Goal: Communication & Community: Participate in discussion

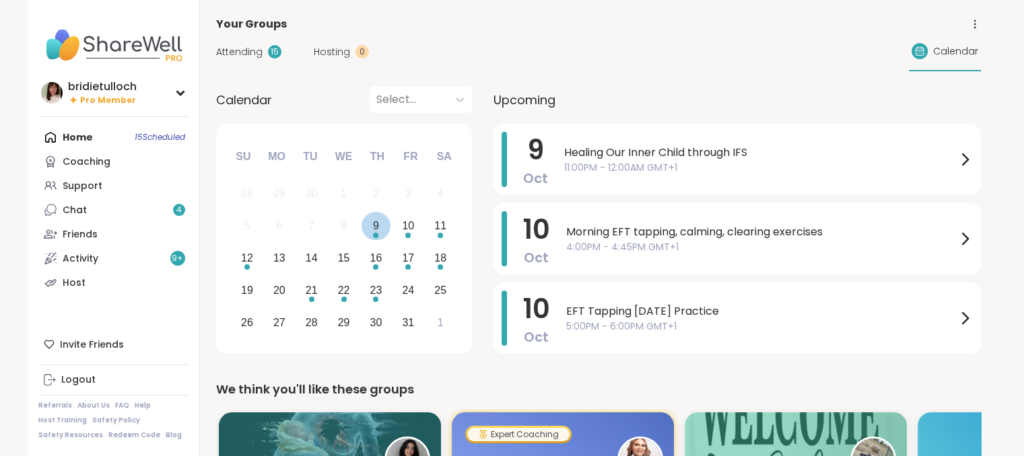
click at [380, 231] on div "9" at bounding box center [376, 226] width 29 height 29
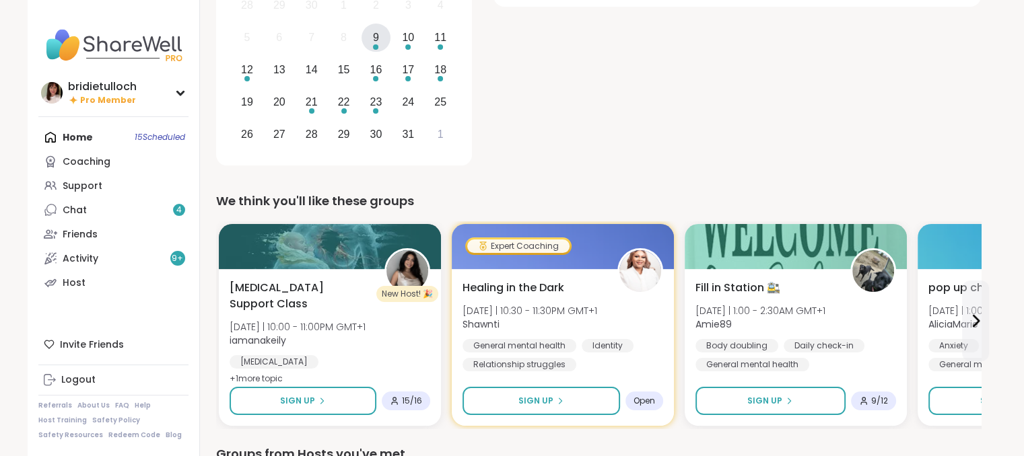
scroll to position [215, 0]
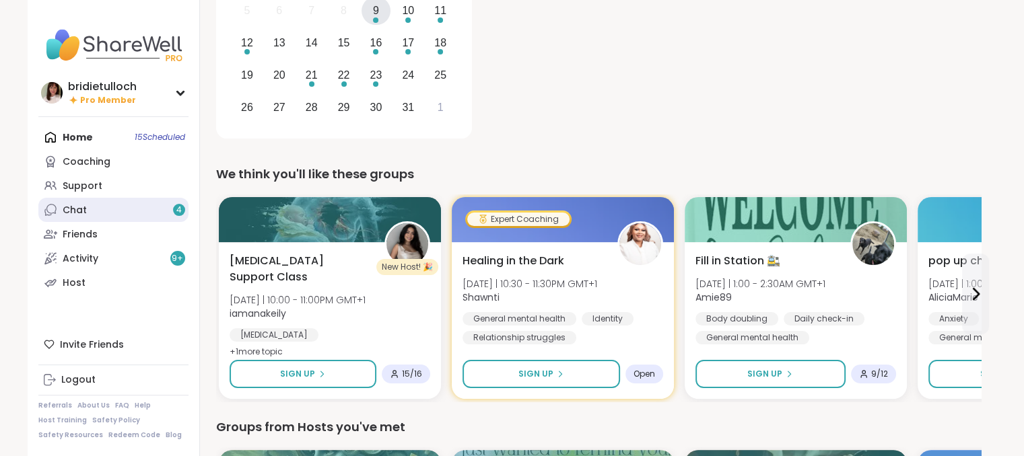
click at [136, 211] on link "Chat 4" at bounding box center [113, 210] width 150 height 24
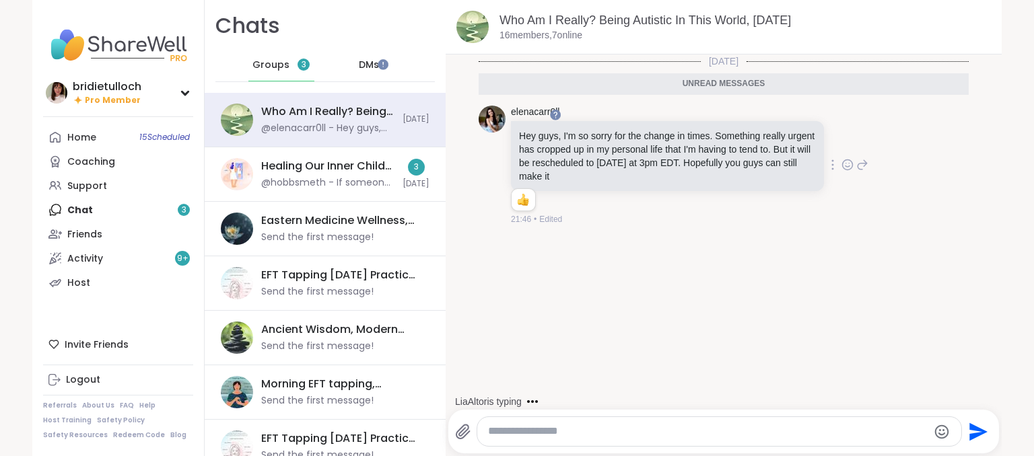
click at [842, 168] on icon at bounding box center [848, 164] width 12 height 13
click at [705, 147] on div "Select Reaction: Thumbs up" at bounding box center [711, 143] width 12 height 12
click at [106, 133] on link "Home 15 Scheduled" at bounding box center [118, 137] width 150 height 24
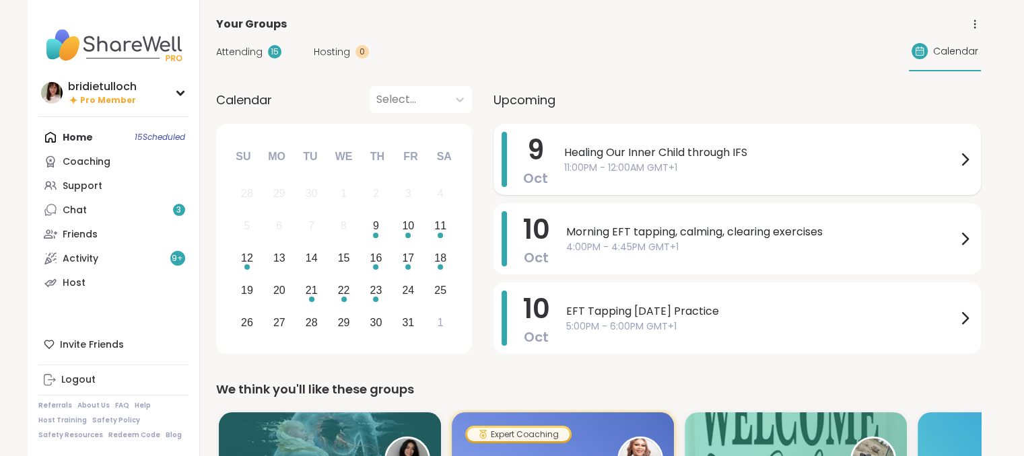
click at [959, 159] on icon at bounding box center [965, 159] width 16 height 16
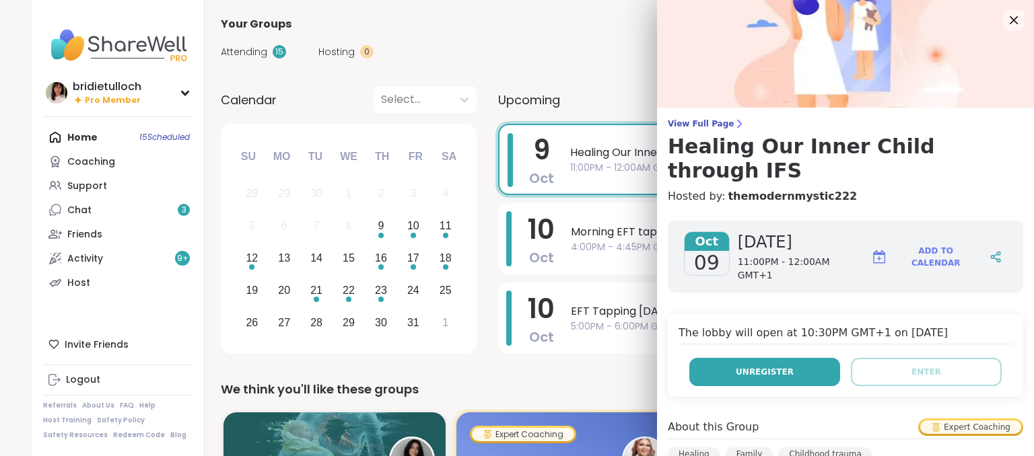
click at [736, 366] on span "Unregister" at bounding box center [765, 372] width 58 height 12
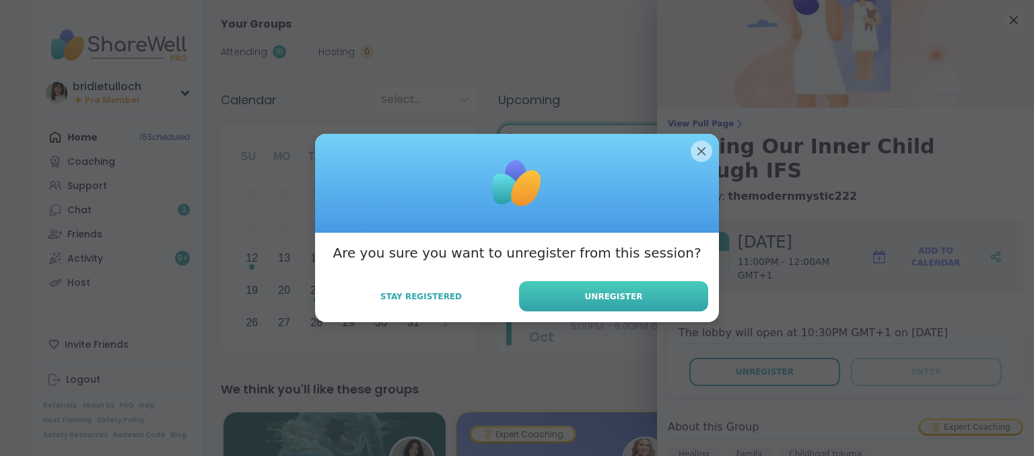
click at [638, 297] on button "Unregister" at bounding box center [613, 296] width 189 height 30
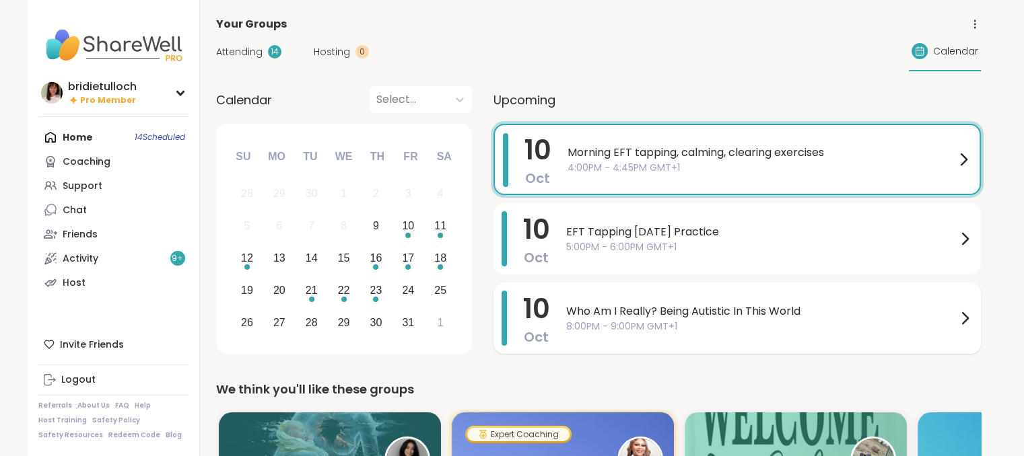
click at [964, 329] on div at bounding box center [965, 318] width 16 height 55
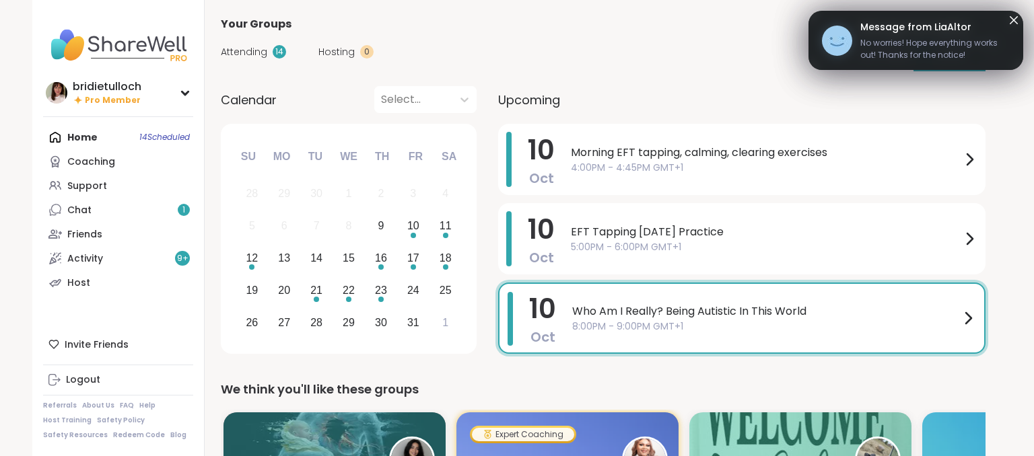
click at [531, 41] on div "Attending 14 Hosting 0 Calendar" at bounding box center [603, 51] width 765 height 39
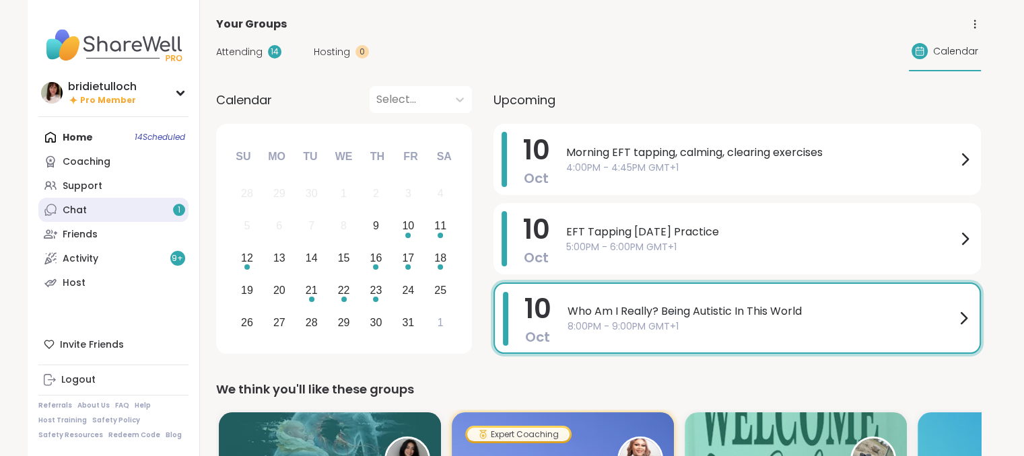
click at [129, 219] on link "Chat 1" at bounding box center [113, 210] width 150 height 24
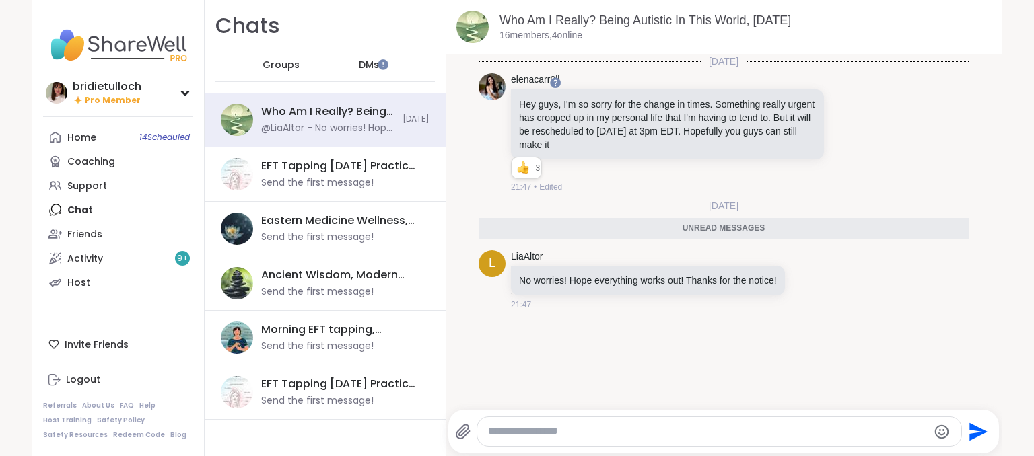
click at [491, 434] on textarea "Type your message" at bounding box center [708, 432] width 440 height 14
type textarea "**********"
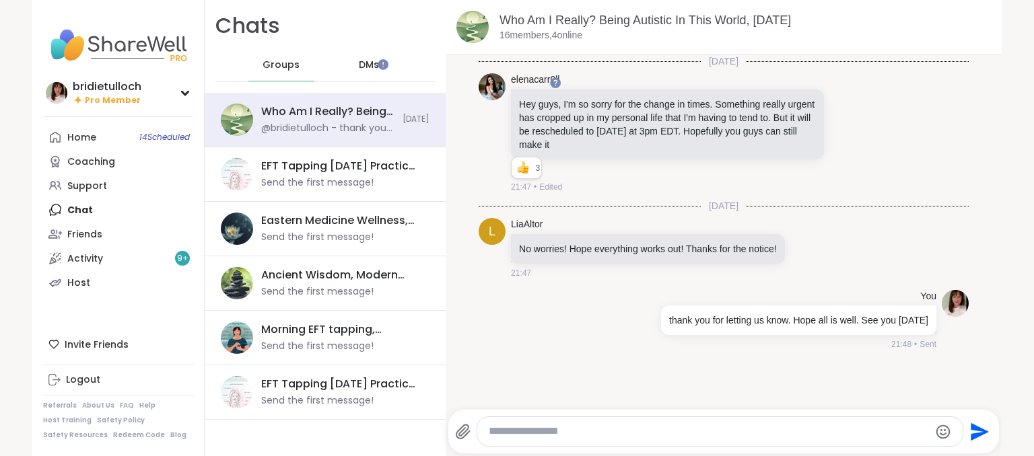
click at [368, 63] on div "DMs" at bounding box center [370, 65] width 66 height 32
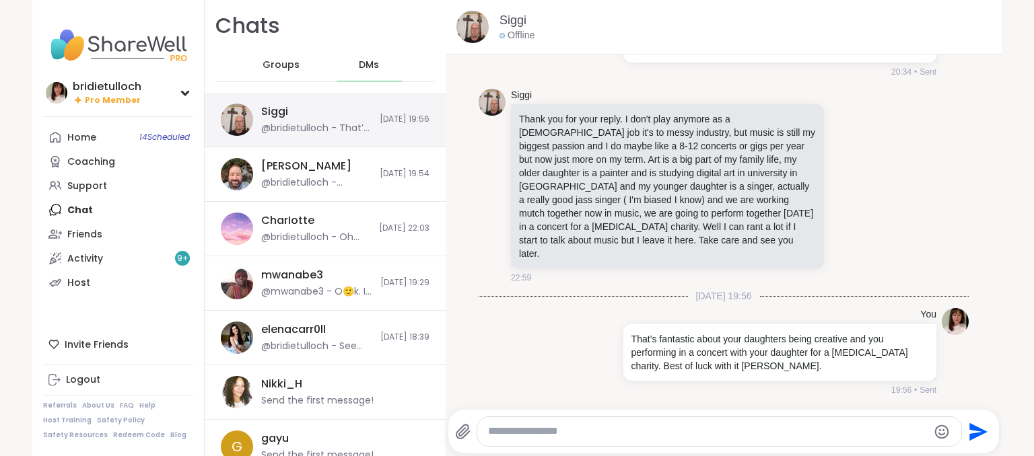
click at [296, 125] on div "@bridietulloch - That’s fantastic about your daughters being creative and you p…" at bounding box center [316, 128] width 110 height 13
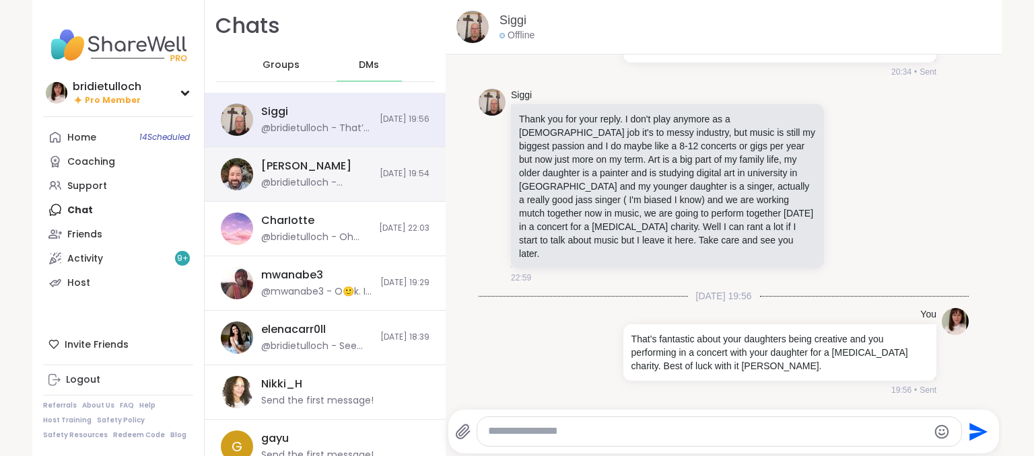
click at [320, 161] on div "[PERSON_NAME] @bridietulloch - Sometimes it’s nice when there are just a few of…" at bounding box center [316, 174] width 110 height 31
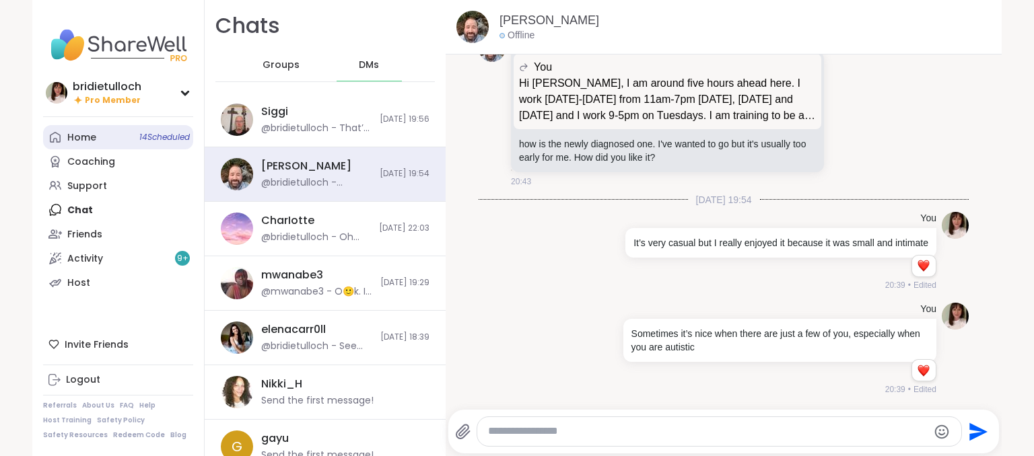
click at [123, 142] on link "Home 14 Scheduled" at bounding box center [118, 137] width 150 height 24
